Goal: Task Accomplishment & Management: Complete application form

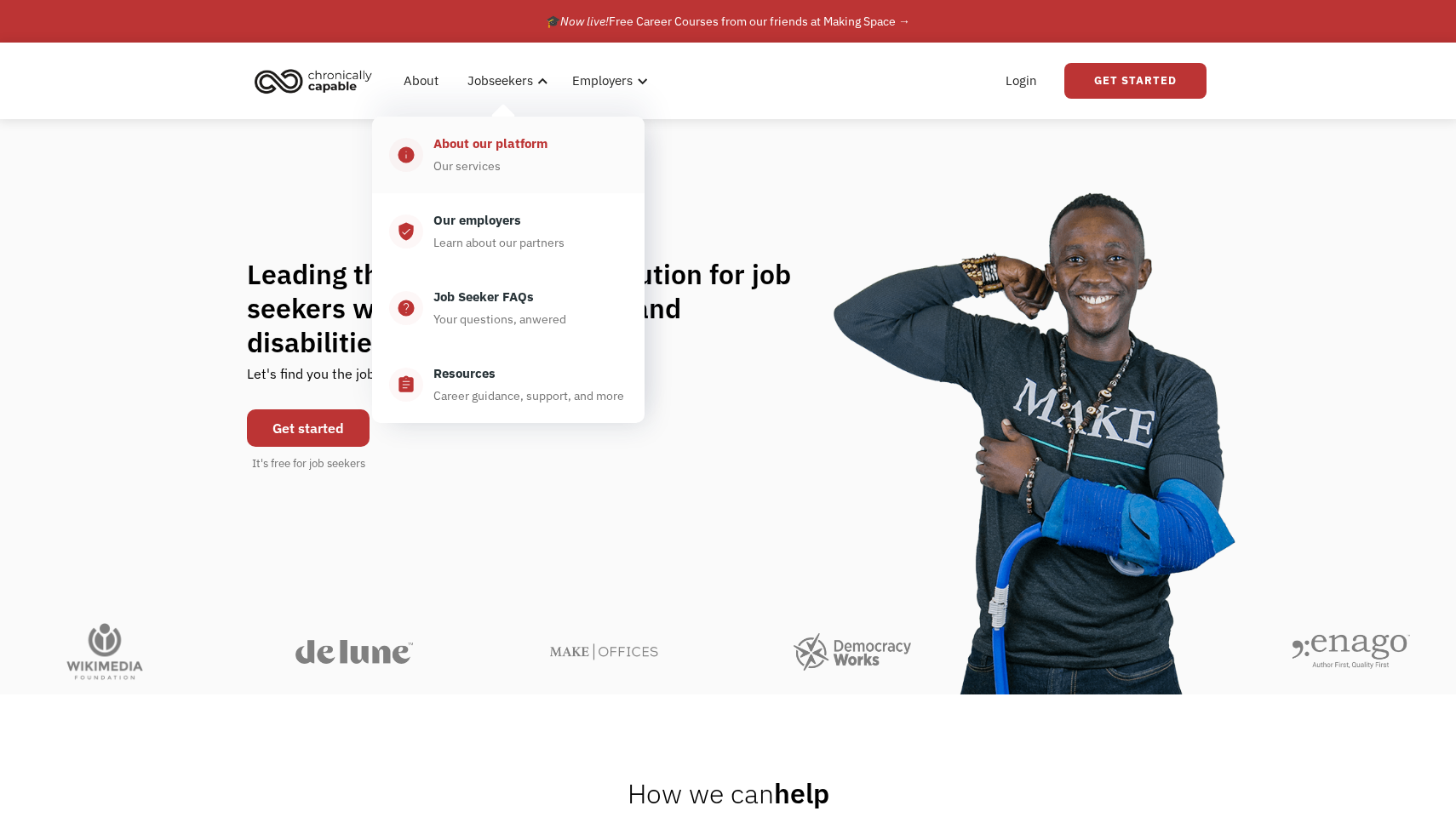
click at [541, 151] on div "About our platform" at bounding box center [490, 144] width 114 height 20
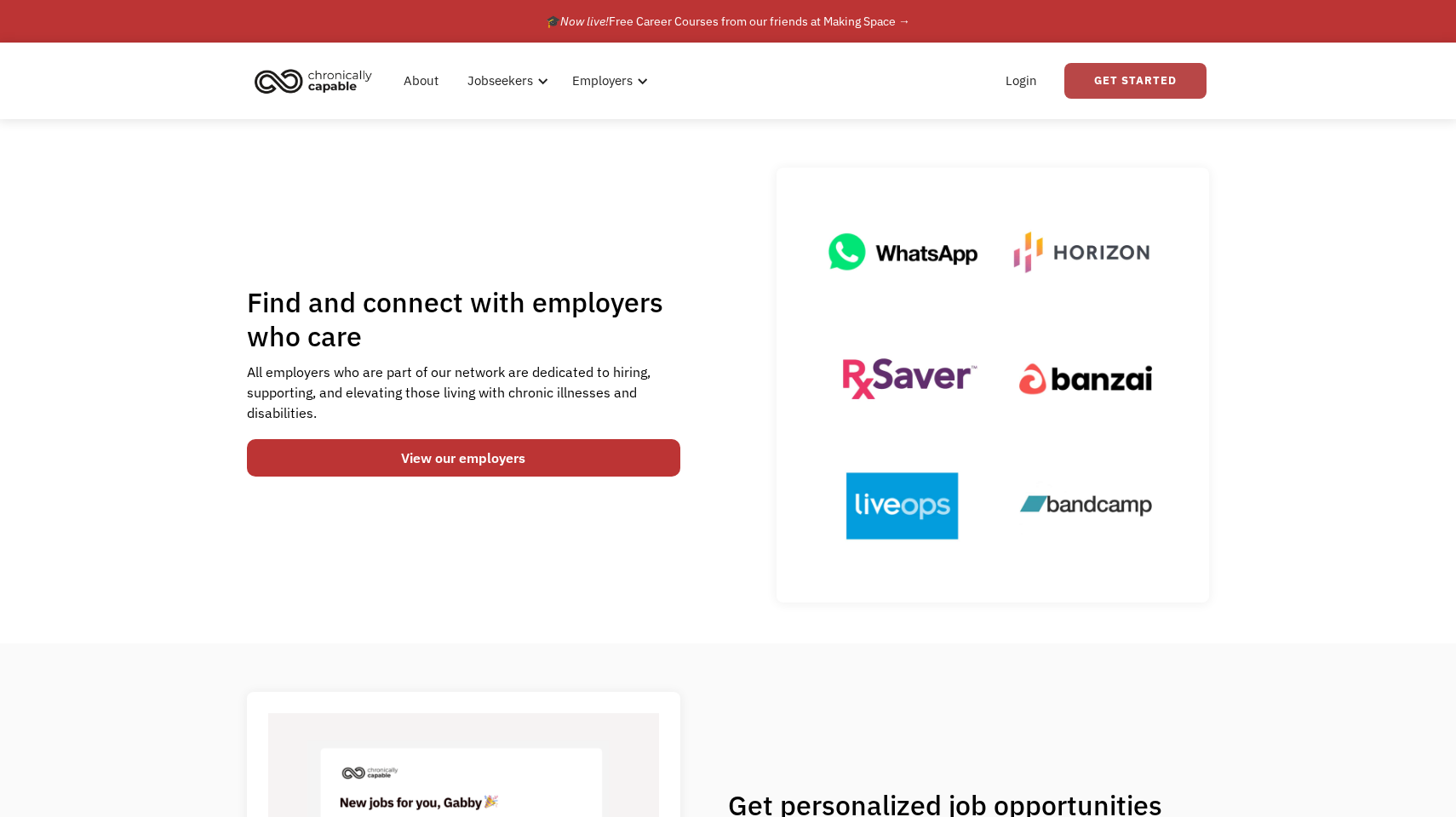
click at [1141, 78] on link "Get Started" at bounding box center [1135, 80] width 142 height 36
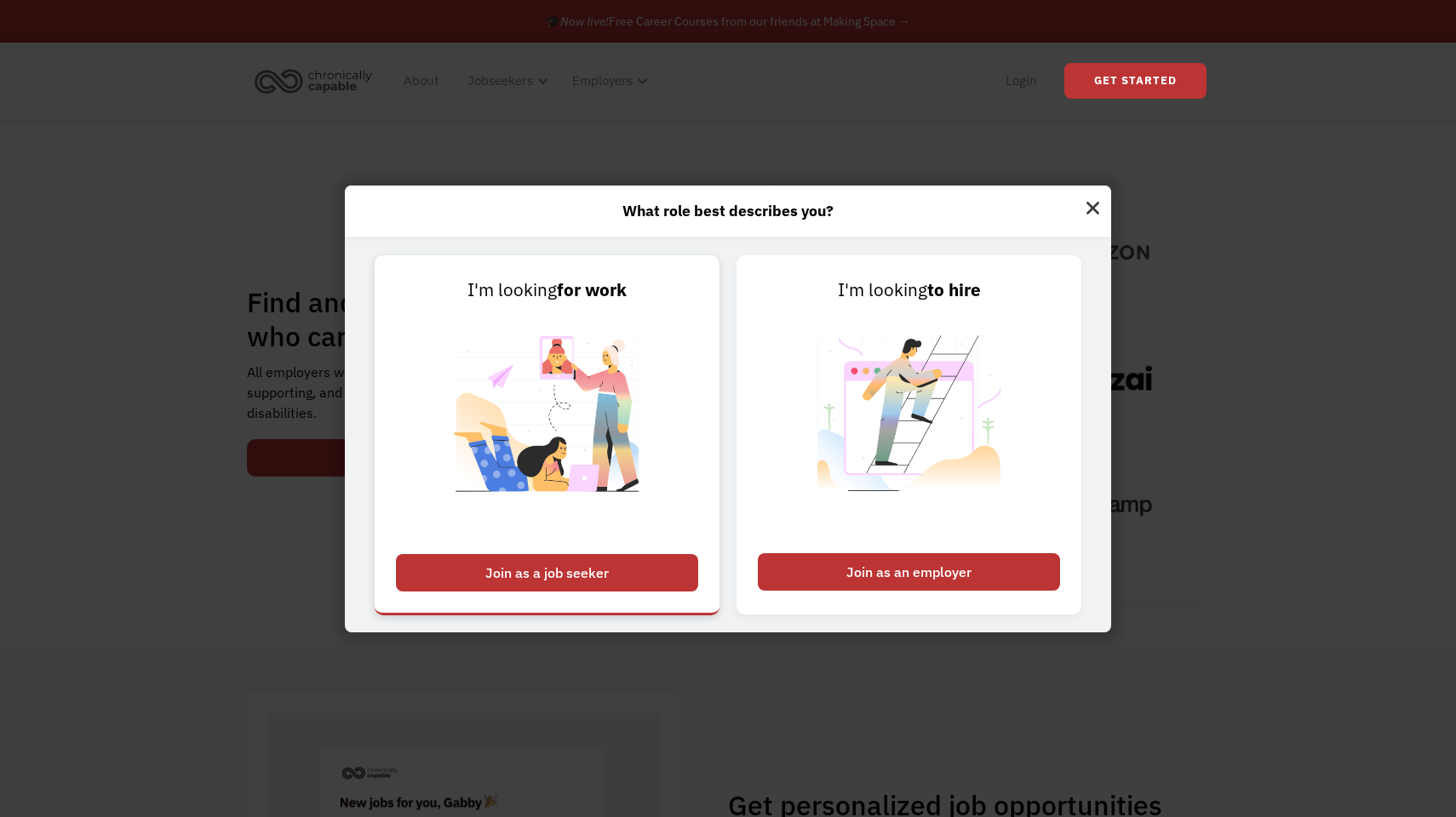
click at [556, 573] on div "Join as a job seeker" at bounding box center [546, 573] width 302 height 38
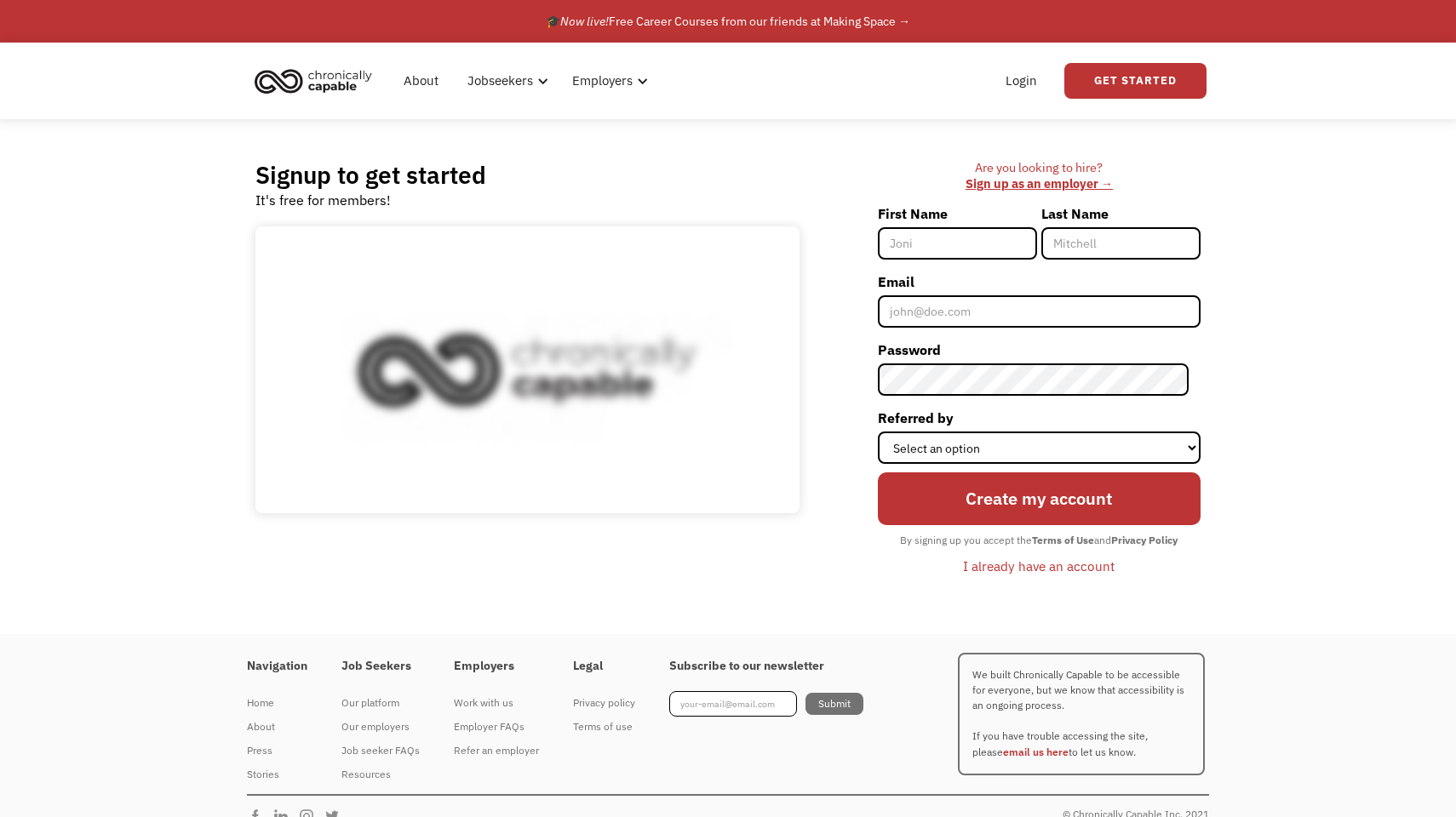
click at [949, 235] on input "First Name" at bounding box center [957, 244] width 159 height 33
click at [1023, 243] on input "First Name" at bounding box center [957, 244] width 159 height 33
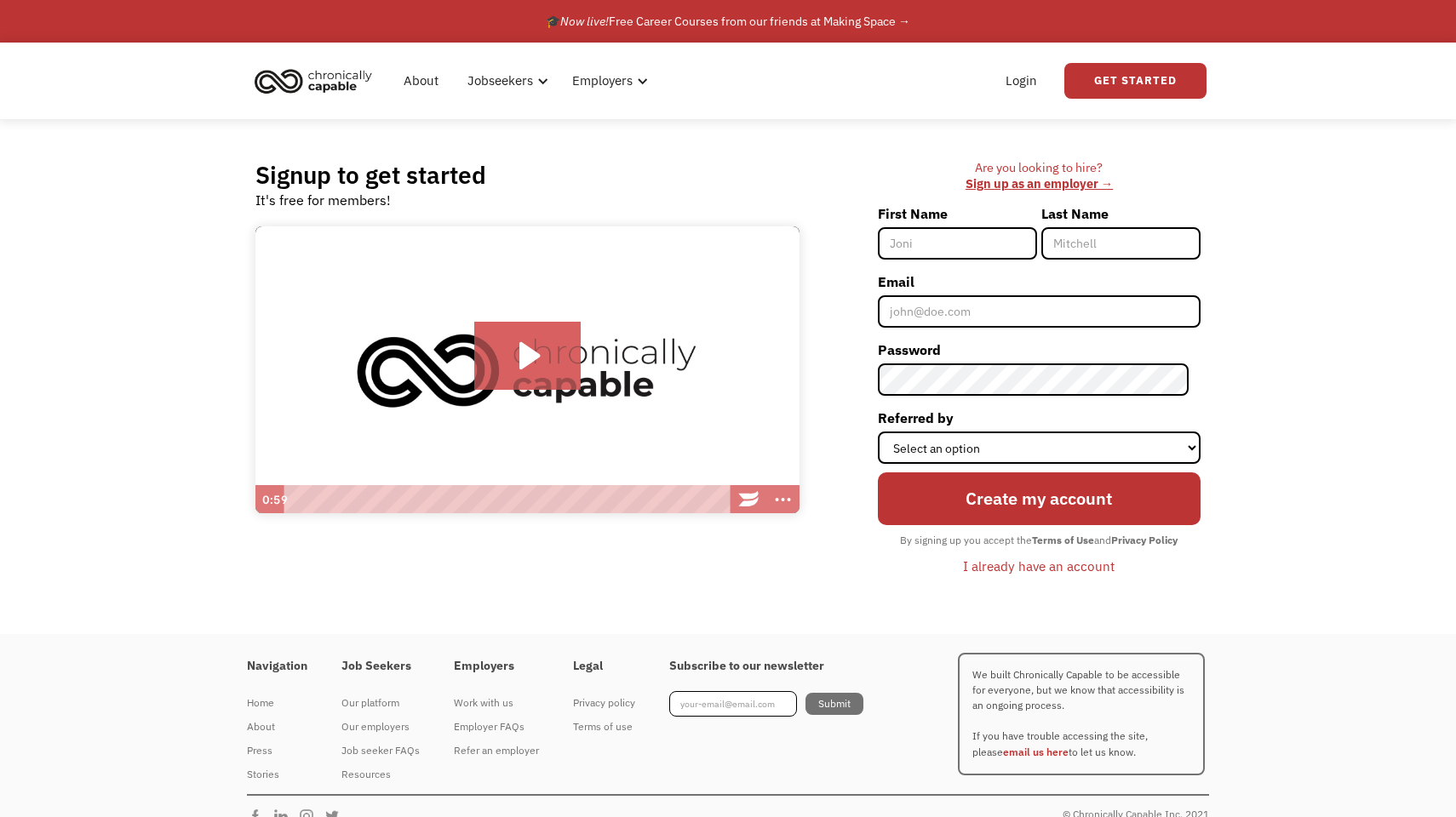
click at [962, 238] on input "First Name" at bounding box center [957, 244] width 159 height 33
type input "[PERSON_NAME]"
type input "Gools"
